Goal: Use online tool/utility

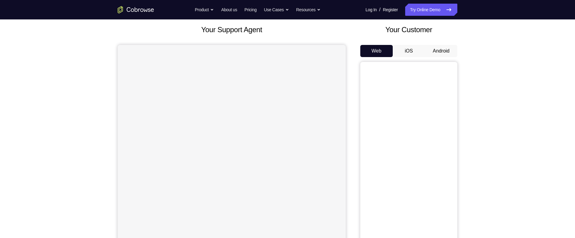
click at [445, 49] on button "Android" at bounding box center [441, 51] width 32 height 12
click at [522, 35] on div "Your Support Agent Your Customer Web iOS Android Next Steps We’d be happy to gi…" at bounding box center [287, 185] width 575 height 400
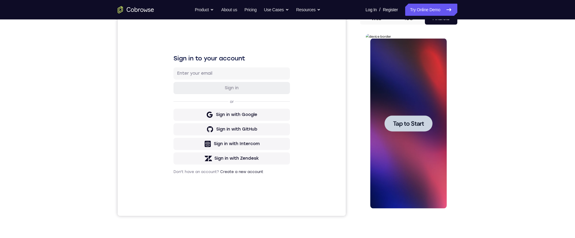
click at [427, 118] on div at bounding box center [408, 123] width 48 height 16
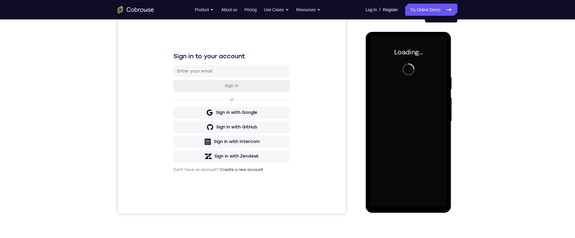
scroll to position [69, 0]
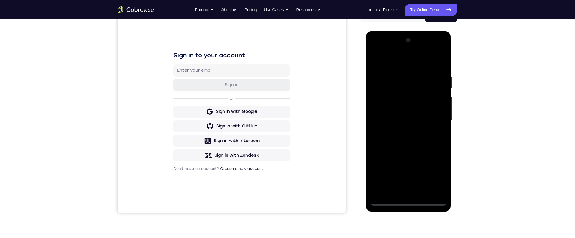
click at [414, 201] on div at bounding box center [408, 120] width 76 height 170
click at [441, 171] on div at bounding box center [408, 120] width 76 height 170
click at [424, 65] on div at bounding box center [408, 120] width 76 height 170
click at [435, 116] on div at bounding box center [408, 120] width 76 height 170
click at [403, 130] on div at bounding box center [408, 120] width 76 height 170
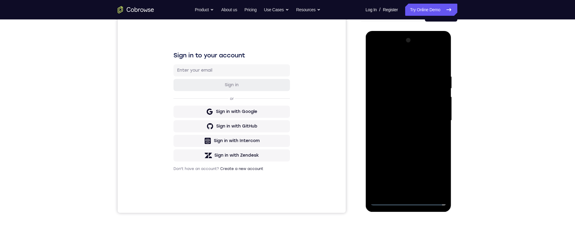
click at [426, 112] on div at bounding box center [408, 120] width 76 height 170
click at [436, 111] on div at bounding box center [408, 120] width 76 height 170
click at [429, 122] on div at bounding box center [408, 120] width 76 height 170
click at [435, 139] on div at bounding box center [408, 120] width 76 height 170
click at [439, 62] on div at bounding box center [408, 120] width 76 height 170
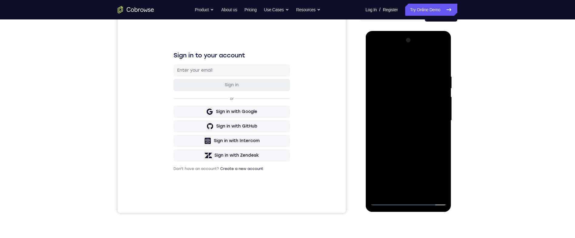
click at [422, 133] on div at bounding box center [408, 120] width 76 height 170
click at [444, 65] on div at bounding box center [408, 120] width 76 height 170
click at [451, 171] on div at bounding box center [408, 122] width 86 height 182
click at [425, 186] on div at bounding box center [408, 120] width 76 height 170
click at [430, 149] on div at bounding box center [408, 120] width 76 height 170
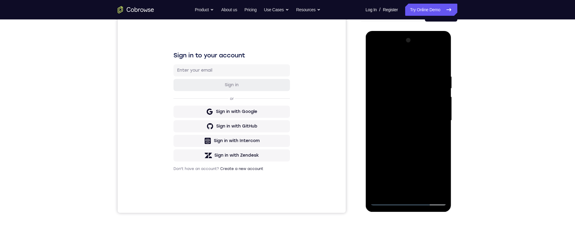
click at [436, 112] on div at bounding box center [408, 120] width 76 height 170
click at [406, 135] on div at bounding box center [408, 120] width 76 height 170
click at [400, 138] on div at bounding box center [408, 120] width 76 height 170
click at [422, 136] on div at bounding box center [408, 120] width 76 height 170
click at [404, 139] on div at bounding box center [408, 120] width 76 height 170
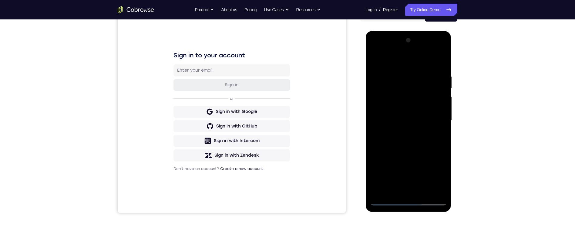
click at [405, 139] on div at bounding box center [408, 120] width 76 height 170
click at [405, 137] on div at bounding box center [408, 120] width 76 height 170
click at [403, 139] on div at bounding box center [408, 120] width 76 height 170
click at [403, 138] on div at bounding box center [408, 120] width 76 height 170
click at [403, 135] on div at bounding box center [408, 120] width 76 height 170
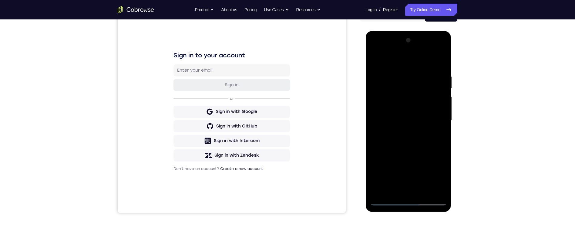
click at [405, 139] on div at bounding box center [408, 120] width 76 height 170
click at [440, 176] on div at bounding box center [408, 120] width 76 height 170
click at [439, 176] on div at bounding box center [408, 120] width 76 height 170
click at [440, 133] on div at bounding box center [408, 120] width 76 height 170
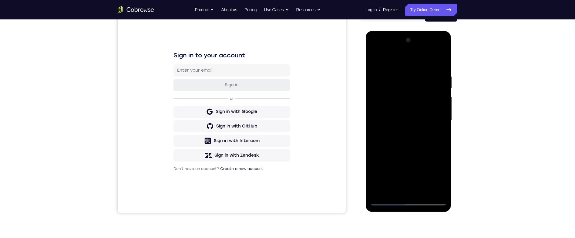
click at [415, 148] on div at bounding box center [408, 120] width 76 height 170
click at [389, 138] on div at bounding box center [408, 120] width 76 height 170
click at [393, 142] on div at bounding box center [408, 120] width 76 height 170
click at [393, 134] on div at bounding box center [408, 120] width 76 height 170
click at [388, 137] on div at bounding box center [408, 120] width 76 height 170
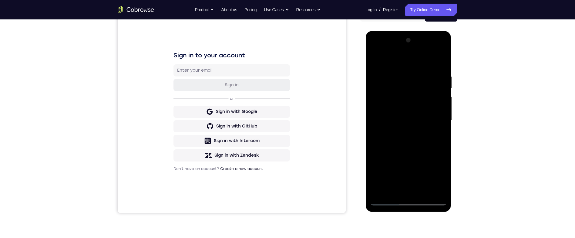
click at [391, 131] on div at bounding box center [408, 120] width 76 height 170
click at [411, 185] on div at bounding box center [408, 120] width 76 height 170
click at [415, 186] on div at bounding box center [408, 120] width 76 height 170
click at [386, 134] on div at bounding box center [408, 120] width 76 height 170
click at [390, 134] on div at bounding box center [408, 120] width 76 height 170
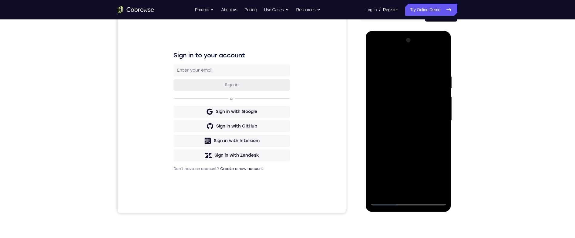
click at [436, 133] on div at bounding box center [408, 120] width 76 height 170
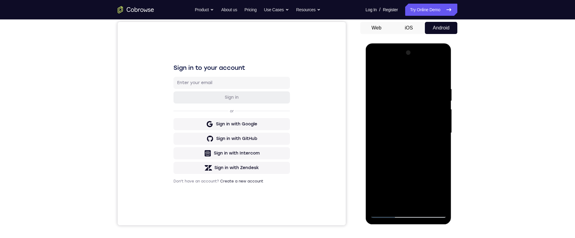
click at [374, 77] on div at bounding box center [408, 133] width 76 height 170
click at [374, 72] on div at bounding box center [408, 133] width 76 height 170
click at [377, 89] on div at bounding box center [408, 133] width 76 height 170
click at [442, 75] on div at bounding box center [408, 133] width 76 height 170
click at [381, 72] on div at bounding box center [408, 133] width 76 height 170
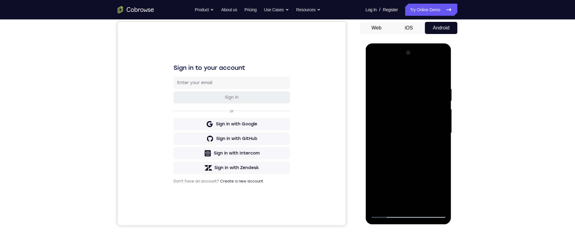
click at [403, 85] on div at bounding box center [408, 133] width 76 height 170
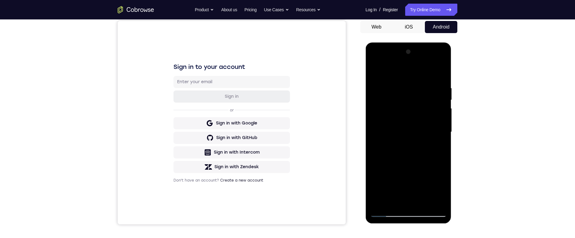
click at [441, 116] on div at bounding box center [408, 132] width 76 height 170
click at [440, 117] on div at bounding box center [408, 132] width 76 height 170
click at [444, 116] on div at bounding box center [408, 132] width 76 height 170
click at [442, 120] on div at bounding box center [408, 132] width 76 height 170
click at [442, 119] on div at bounding box center [408, 132] width 76 height 170
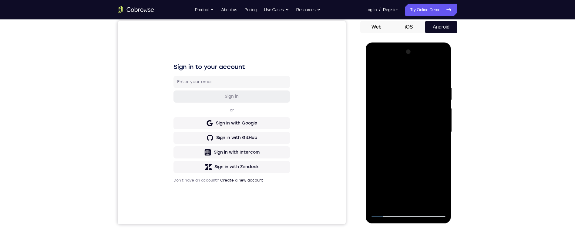
click at [442, 119] on div at bounding box center [408, 132] width 76 height 170
click at [442, 114] on div at bounding box center [408, 132] width 76 height 170
click at [441, 116] on div at bounding box center [408, 132] width 76 height 170
click at [446, 109] on div at bounding box center [408, 132] width 86 height 181
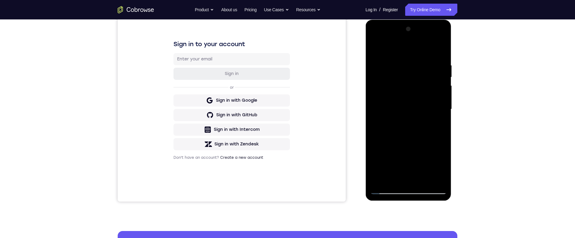
scroll to position [75, 0]
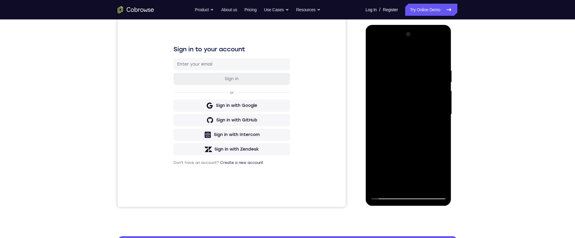
click at [441, 102] on div at bounding box center [408, 114] width 76 height 170
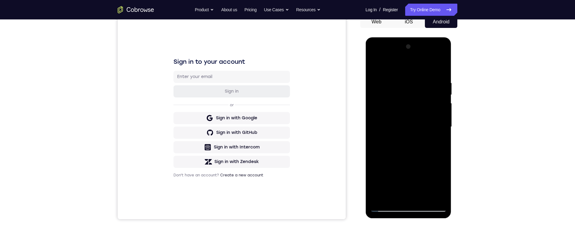
click at [441, 115] on div at bounding box center [408, 127] width 76 height 170
click at [441, 113] on div at bounding box center [408, 127] width 76 height 170
click at [442, 114] on div at bounding box center [408, 127] width 76 height 170
click at [441, 115] on div at bounding box center [408, 127] width 76 height 170
click at [445, 113] on div at bounding box center [408, 127] width 76 height 170
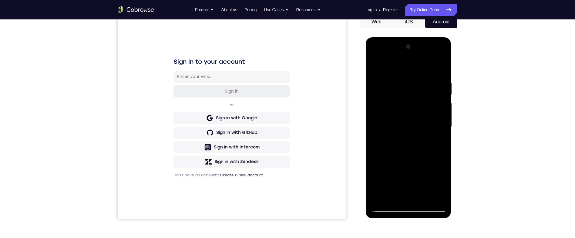
click at [445, 114] on div at bounding box center [408, 127] width 76 height 170
click at [443, 115] on div at bounding box center [408, 127] width 76 height 170
click at [445, 115] on div at bounding box center [408, 127] width 76 height 170
click at [443, 115] on div at bounding box center [408, 127] width 76 height 170
click at [443, 116] on div at bounding box center [408, 127] width 76 height 170
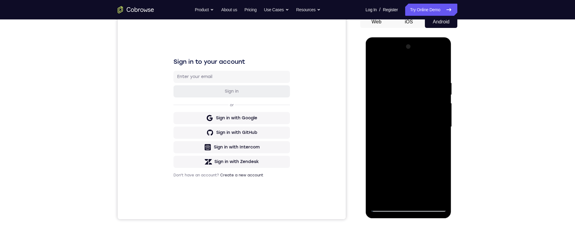
click at [440, 120] on div at bounding box center [408, 127] width 76 height 170
click at [441, 116] on div at bounding box center [408, 127] width 76 height 170
click at [442, 116] on div at bounding box center [408, 127] width 76 height 170
click at [443, 114] on div at bounding box center [408, 127] width 76 height 170
click at [440, 117] on div at bounding box center [408, 127] width 76 height 170
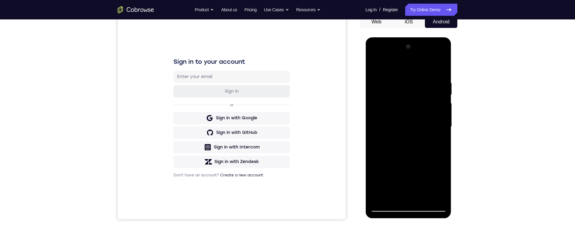
click at [372, 113] on div at bounding box center [408, 127] width 76 height 170
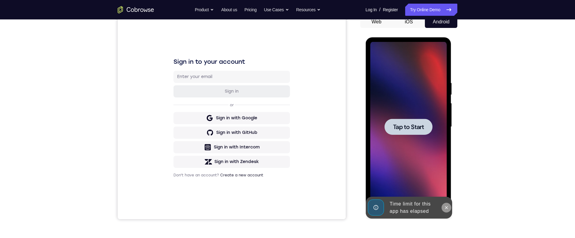
click at [448, 205] on icon at bounding box center [446, 207] width 5 height 5
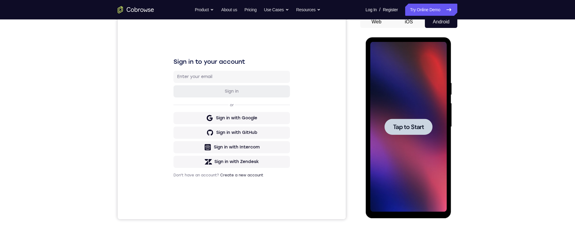
click at [418, 132] on div at bounding box center [408, 127] width 48 height 16
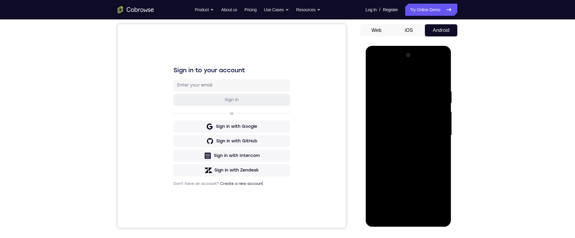
scroll to position [81, 0]
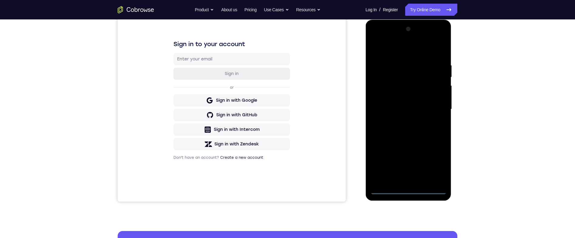
click at [411, 189] on div at bounding box center [408, 109] width 76 height 170
click at [436, 158] on div at bounding box center [408, 109] width 76 height 170
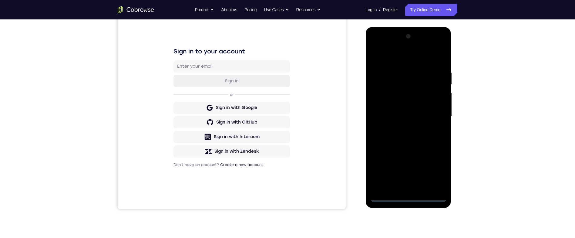
click at [428, 58] on div at bounding box center [408, 117] width 76 height 170
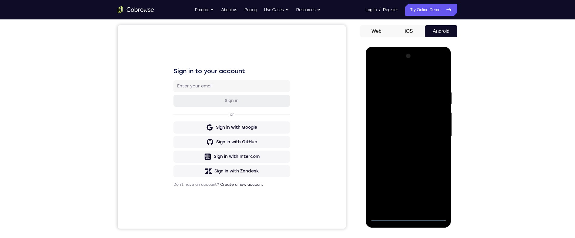
click at [434, 134] on div at bounding box center [408, 136] width 76 height 170
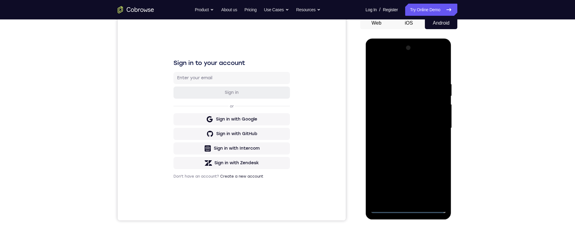
click at [403, 197] on div at bounding box center [408, 128] width 76 height 170
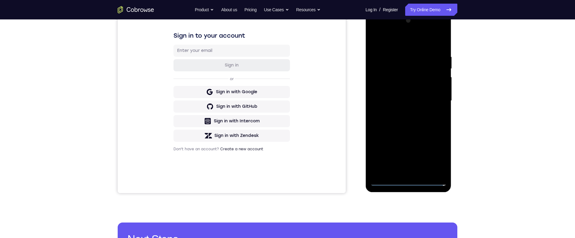
click at [434, 96] on div at bounding box center [408, 101] width 76 height 170
click at [425, 89] on div at bounding box center [408, 101] width 76 height 170
click at [432, 103] on div at bounding box center [408, 101] width 76 height 170
click at [430, 120] on div at bounding box center [408, 101] width 76 height 170
click at [432, 118] on div at bounding box center [408, 101] width 76 height 170
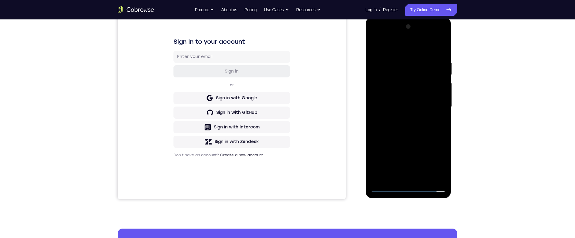
click at [438, 49] on div at bounding box center [408, 107] width 76 height 170
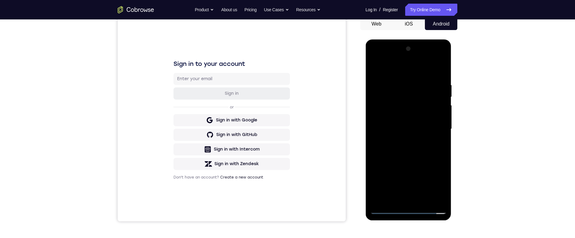
scroll to position [70, 0]
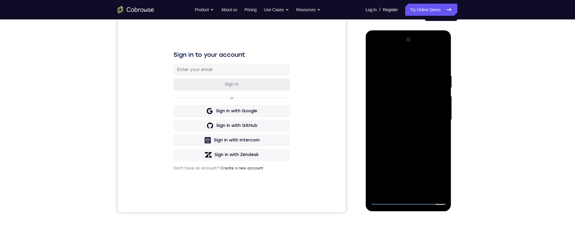
click at [441, 68] on div at bounding box center [408, 120] width 76 height 170
click at [397, 188] on div at bounding box center [408, 120] width 76 height 170
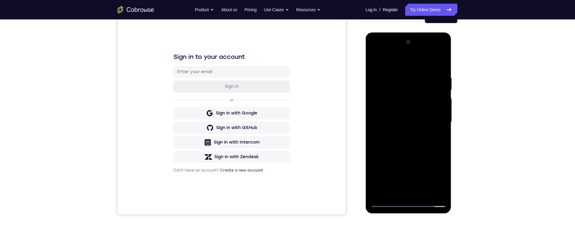
click at [438, 59] on div at bounding box center [408, 122] width 76 height 170
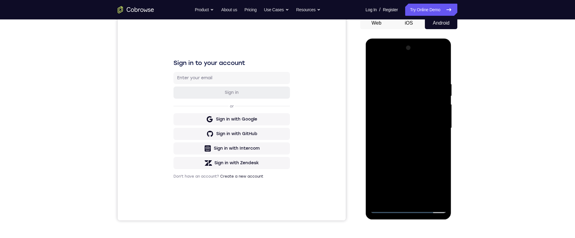
click at [383, 94] on div at bounding box center [408, 128] width 76 height 170
click at [406, 94] on div at bounding box center [408, 128] width 76 height 170
click at [388, 81] on div at bounding box center [408, 128] width 76 height 170
click at [383, 65] on div at bounding box center [408, 128] width 76 height 170
click at [380, 67] on div at bounding box center [408, 128] width 76 height 170
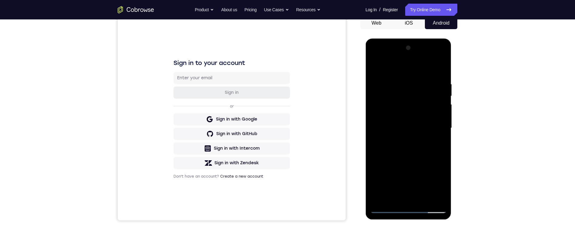
click at [409, 108] on div at bounding box center [408, 128] width 76 height 170
click at [377, 79] on div at bounding box center [408, 128] width 76 height 170
click at [373, 95] on div at bounding box center [408, 128] width 76 height 170
click at [372, 96] on div at bounding box center [408, 128] width 76 height 170
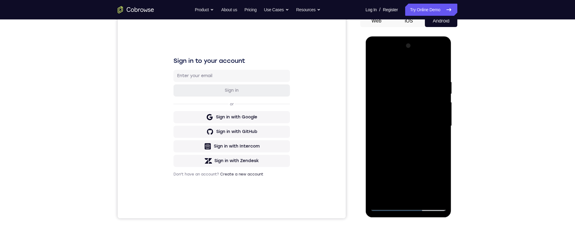
scroll to position [60, 0]
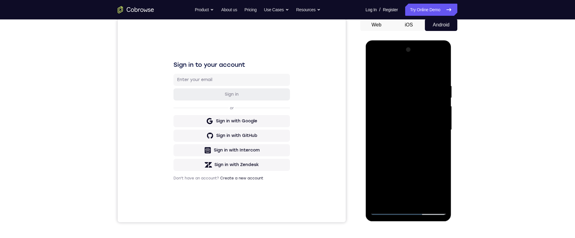
click at [372, 103] on div at bounding box center [408, 130] width 76 height 170
click at [385, 122] on div at bounding box center [408, 130] width 76 height 170
click at [382, 115] on div at bounding box center [408, 130] width 76 height 170
click at [435, 127] on div at bounding box center [408, 130] width 76 height 170
click at [437, 122] on div at bounding box center [408, 130] width 76 height 170
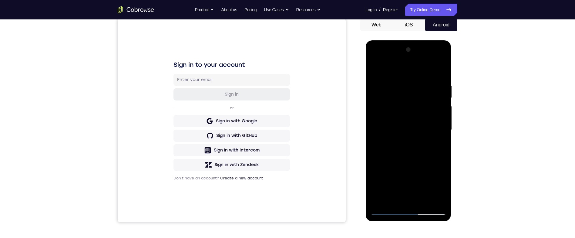
click at [376, 70] on div at bounding box center [408, 130] width 76 height 170
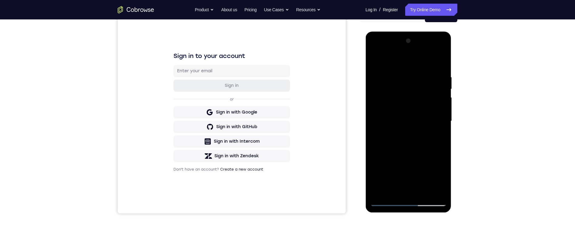
scroll to position [60, 0]
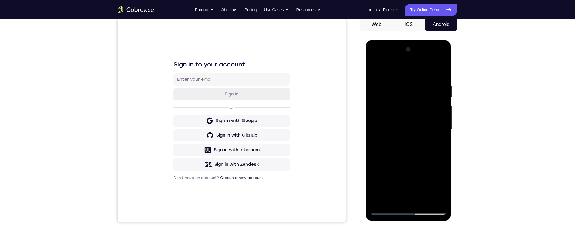
click at [439, 102] on div at bounding box center [408, 130] width 76 height 170
click at [441, 101] on div at bounding box center [408, 130] width 76 height 170
click at [374, 97] on div at bounding box center [408, 130] width 76 height 170
click at [376, 93] on div at bounding box center [408, 130] width 76 height 170
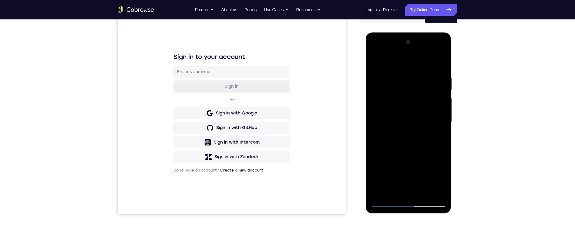
scroll to position [63, 0]
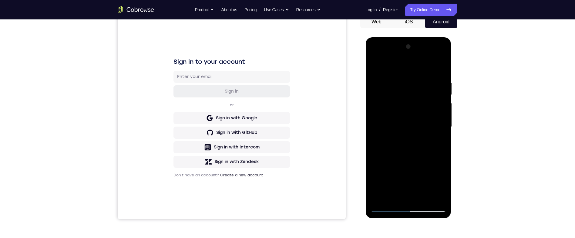
click at [441, 102] on div at bounding box center [408, 127] width 76 height 170
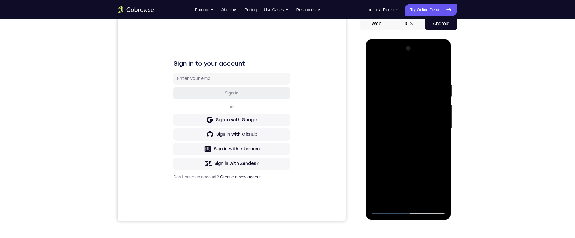
click at [443, 106] on div at bounding box center [408, 129] width 76 height 170
click at [440, 108] on div at bounding box center [408, 129] width 76 height 170
click at [444, 107] on div at bounding box center [408, 129] width 76 height 170
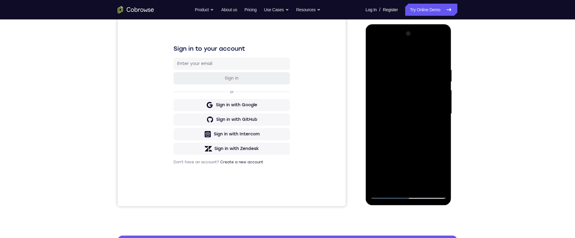
scroll to position [77, 0]
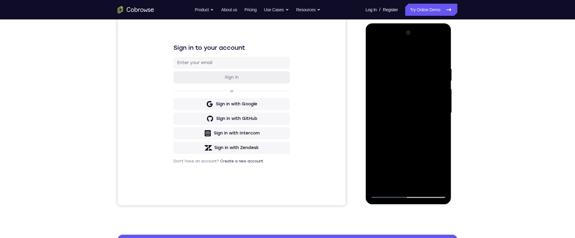
click at [378, 112] on div at bounding box center [408, 113] width 76 height 170
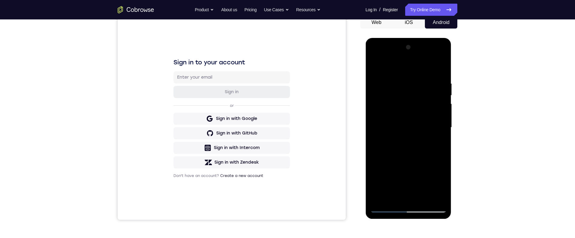
scroll to position [49, 0]
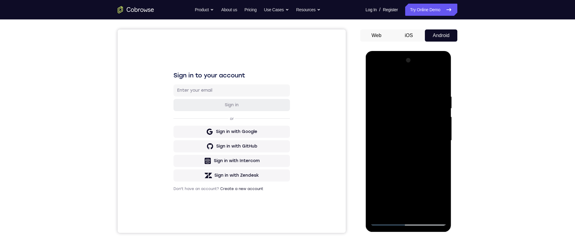
click at [443, 127] on div at bounding box center [408, 140] width 76 height 170
click at [441, 127] on div at bounding box center [408, 140] width 76 height 170
click at [442, 126] on div at bounding box center [408, 140] width 76 height 170
click at [441, 125] on div at bounding box center [408, 140] width 76 height 170
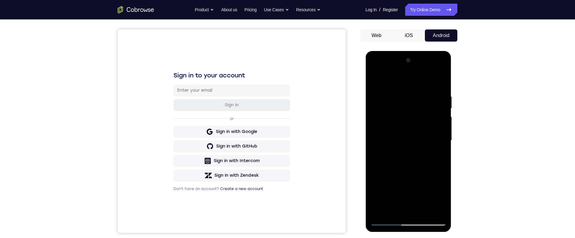
click at [443, 127] on div at bounding box center [408, 140] width 76 height 170
click at [441, 127] on div at bounding box center [408, 140] width 76 height 170
click at [375, 79] on div at bounding box center [408, 140] width 76 height 170
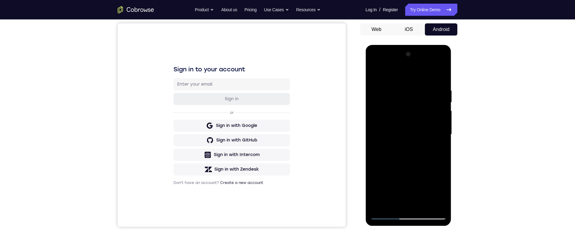
scroll to position [85, 0]
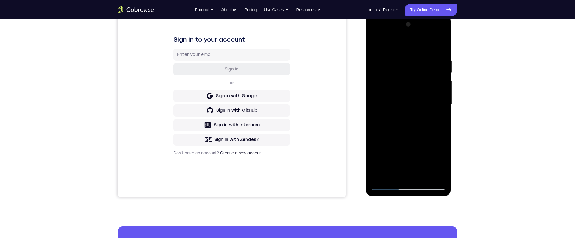
click at [415, 141] on div at bounding box center [408, 105] width 76 height 170
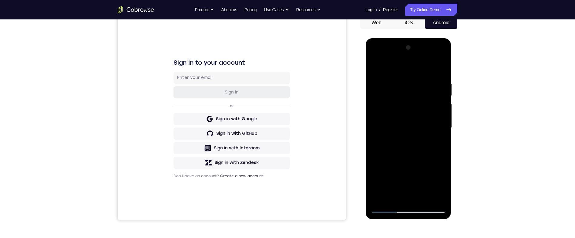
scroll to position [59, 0]
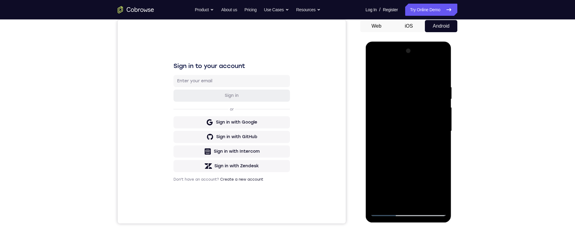
click at [375, 69] on div at bounding box center [408, 131] width 76 height 170
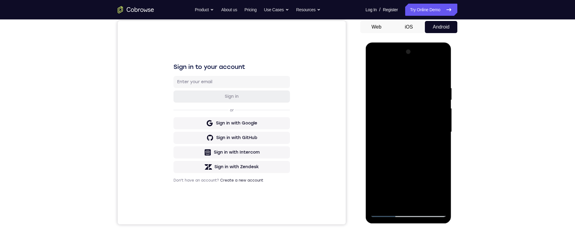
click at [376, 67] on div at bounding box center [408, 132] width 76 height 170
click at [371, 69] on div at bounding box center [408, 132] width 76 height 170
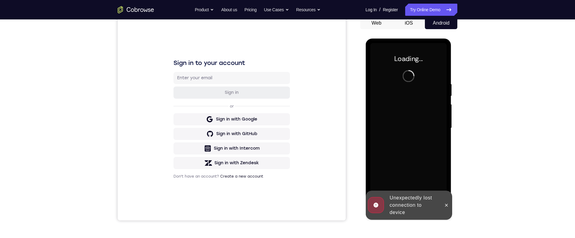
scroll to position [45, 0]
